Goal: Task Accomplishment & Management: Manage account settings

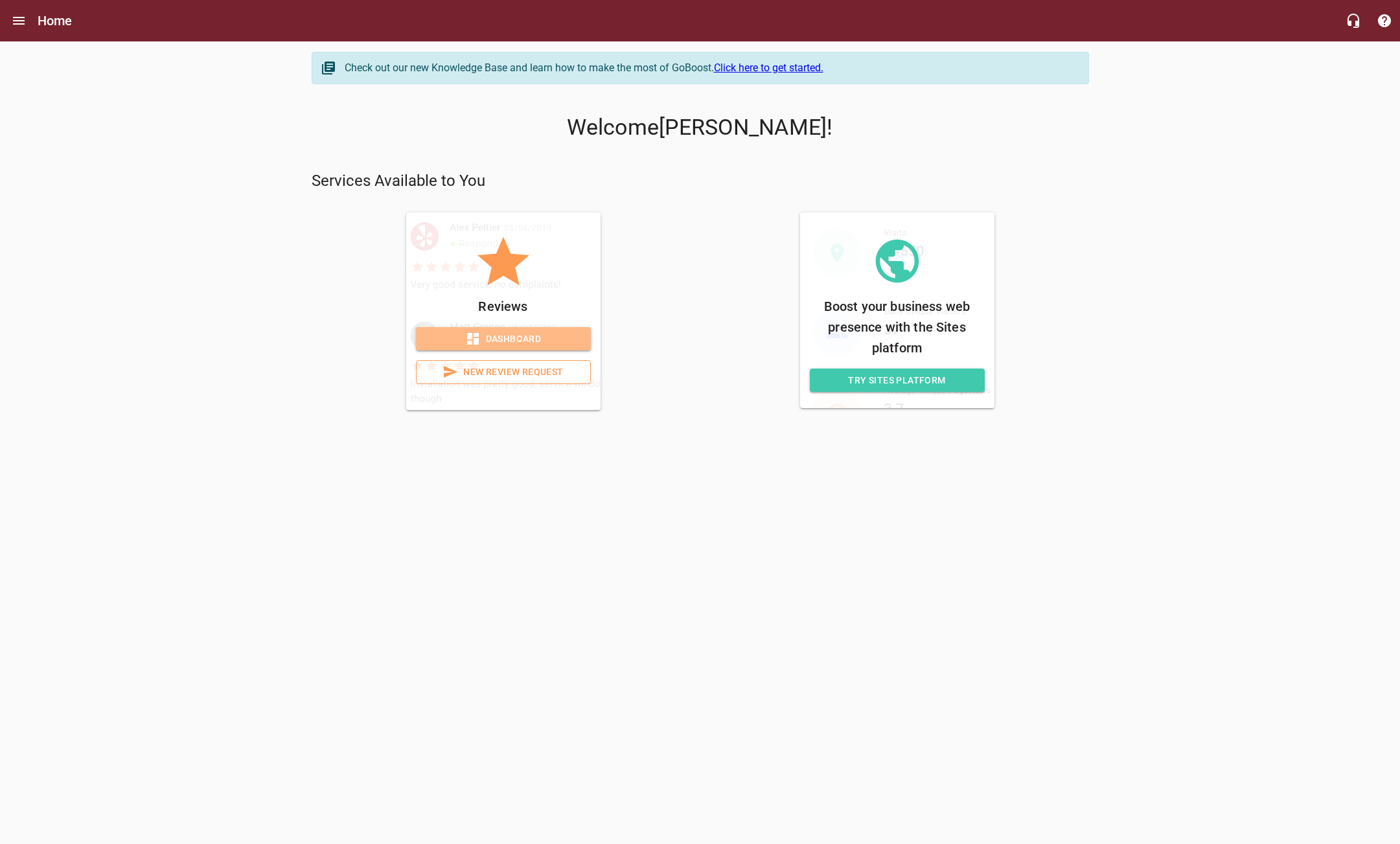
click at [535, 341] on span "Dashboard" at bounding box center [503, 339] width 154 height 16
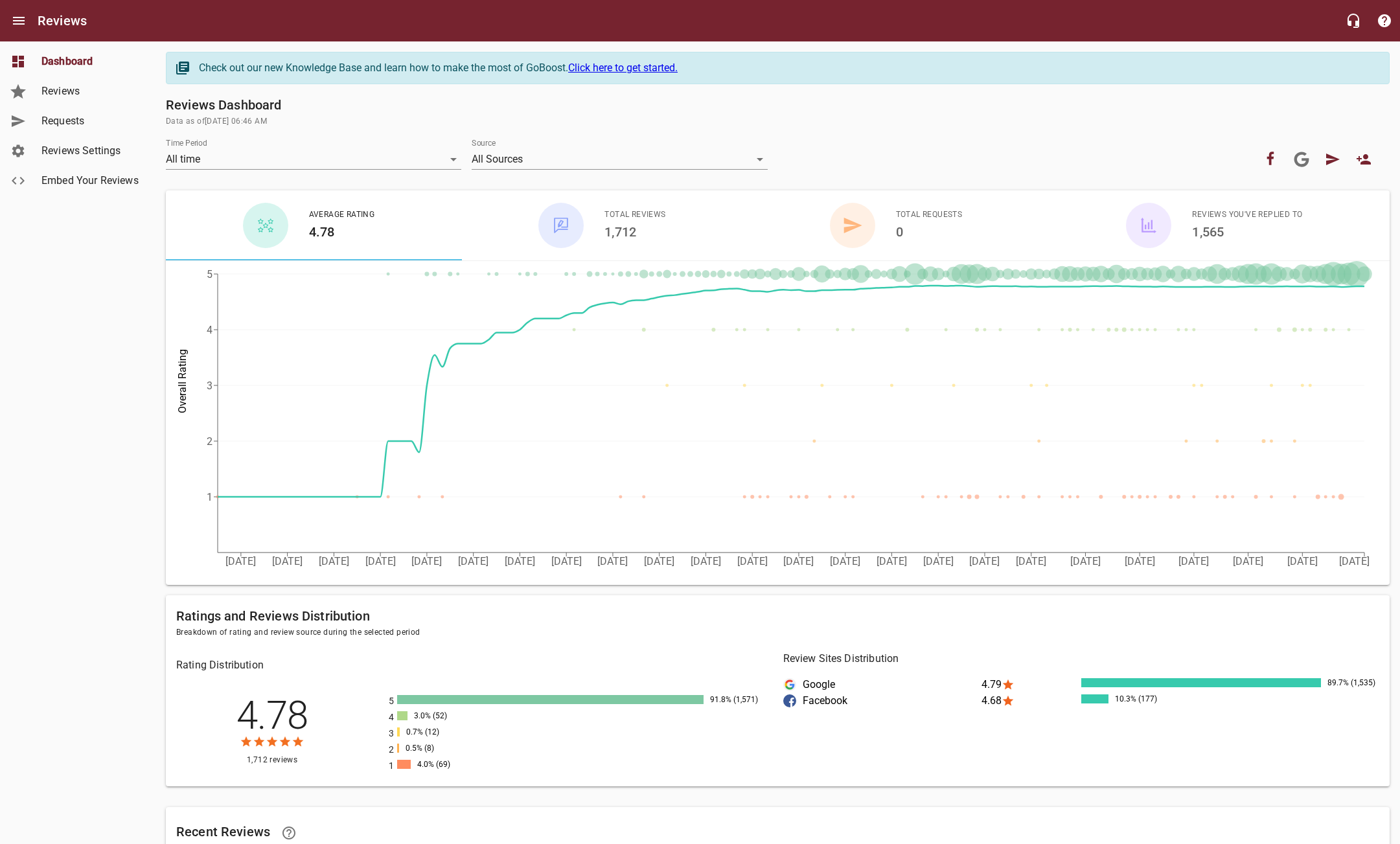
click at [66, 94] on span "Reviews" at bounding box center [91, 91] width 99 height 16
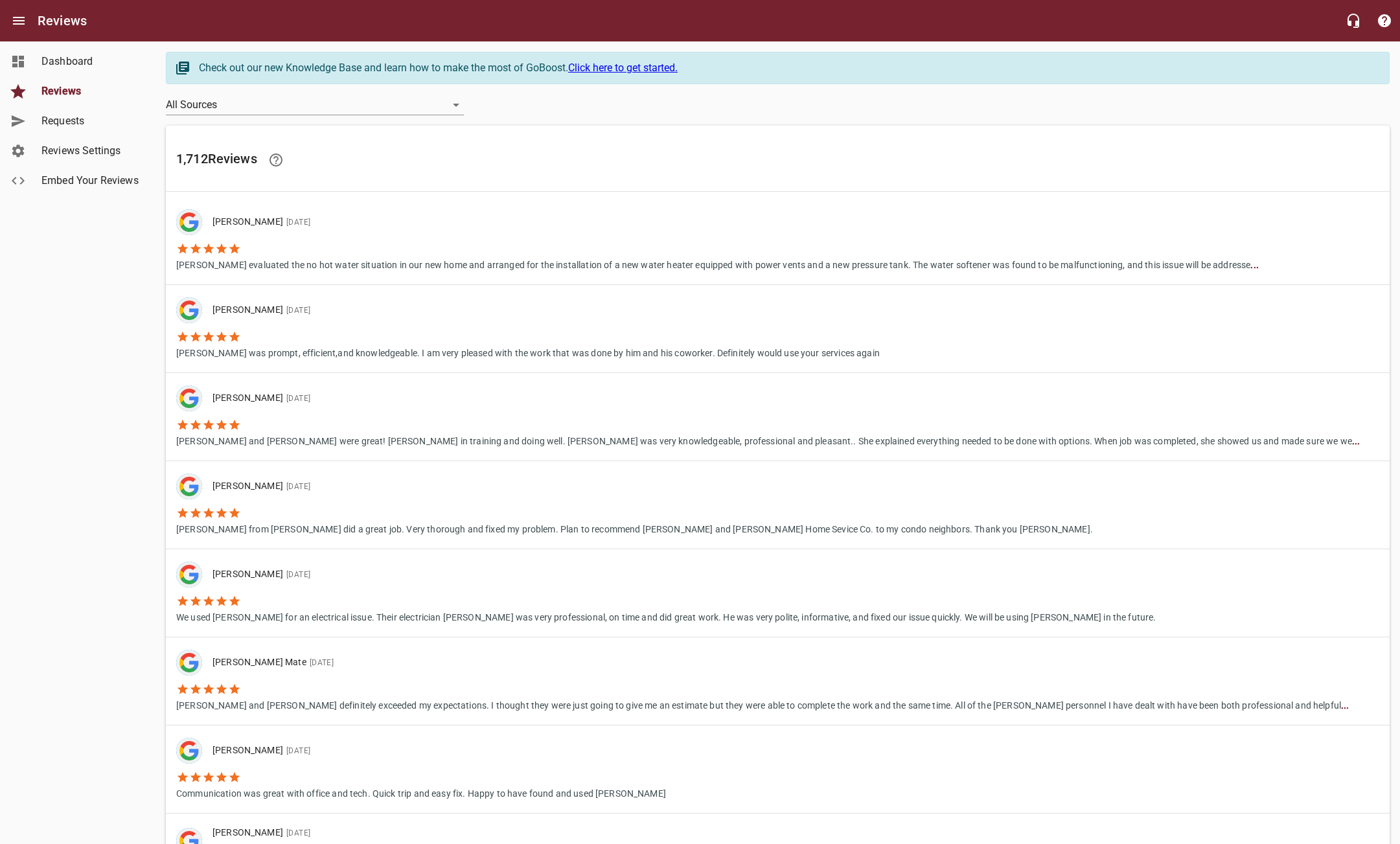
click at [284, 244] on li "[PERSON_NAME] evaluated the no hot water situation in our new home and arranged…" at bounding box center [717, 254] width 1083 height 37
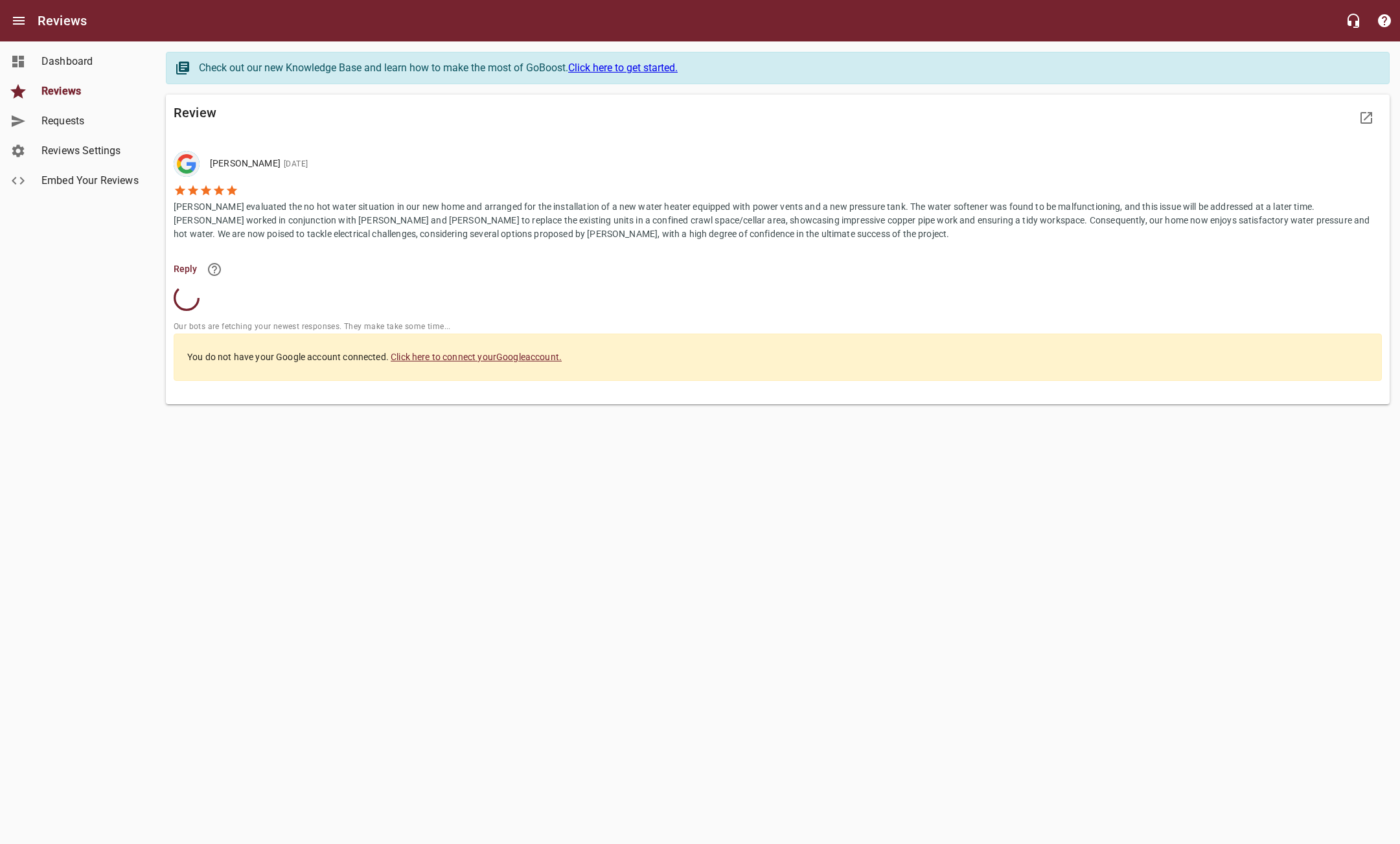
click at [505, 357] on link "Click here to connect your Google account." at bounding box center [475, 357] width 171 height 10
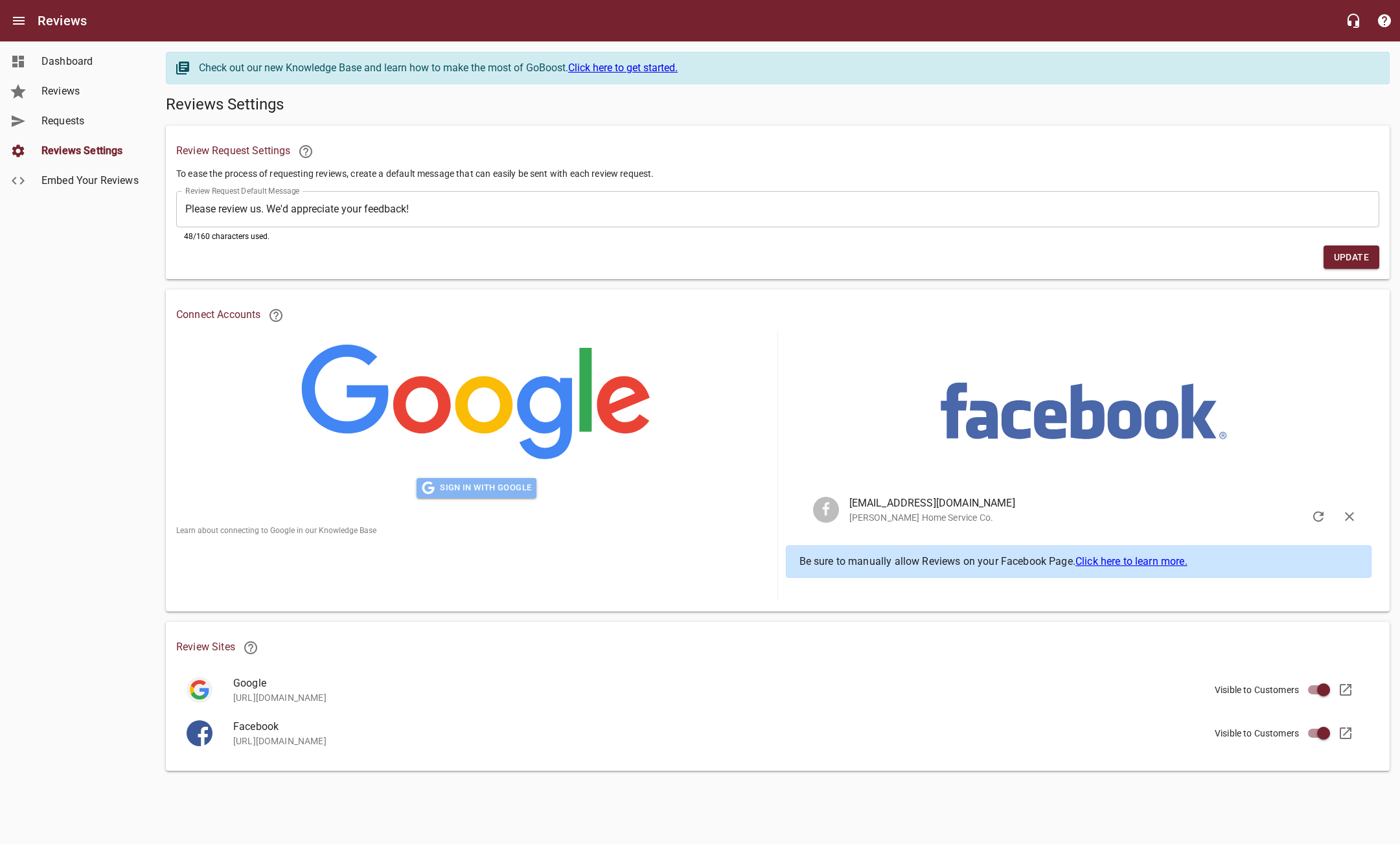
click at [507, 490] on span "Sign in with Google" at bounding box center [476, 487] width 109 height 15
